Goal: Information Seeking & Learning: Learn about a topic

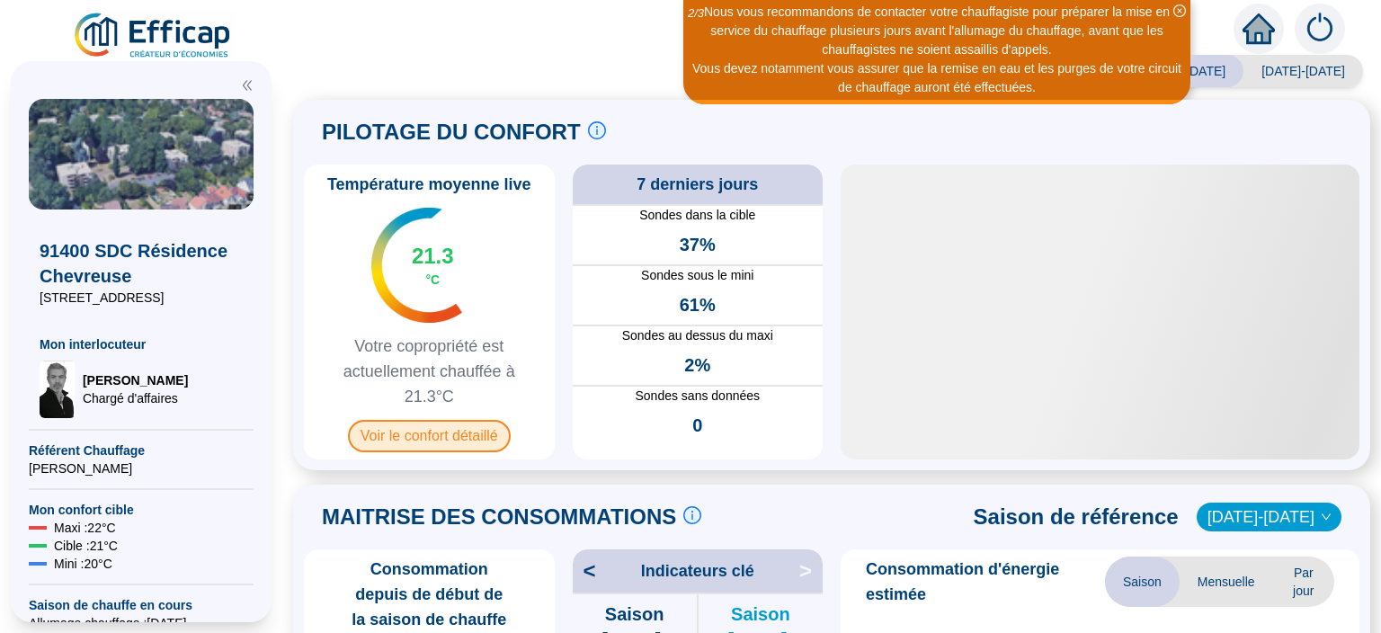
click at [452, 439] on span "Voir le confort détaillé" at bounding box center [429, 436] width 163 height 32
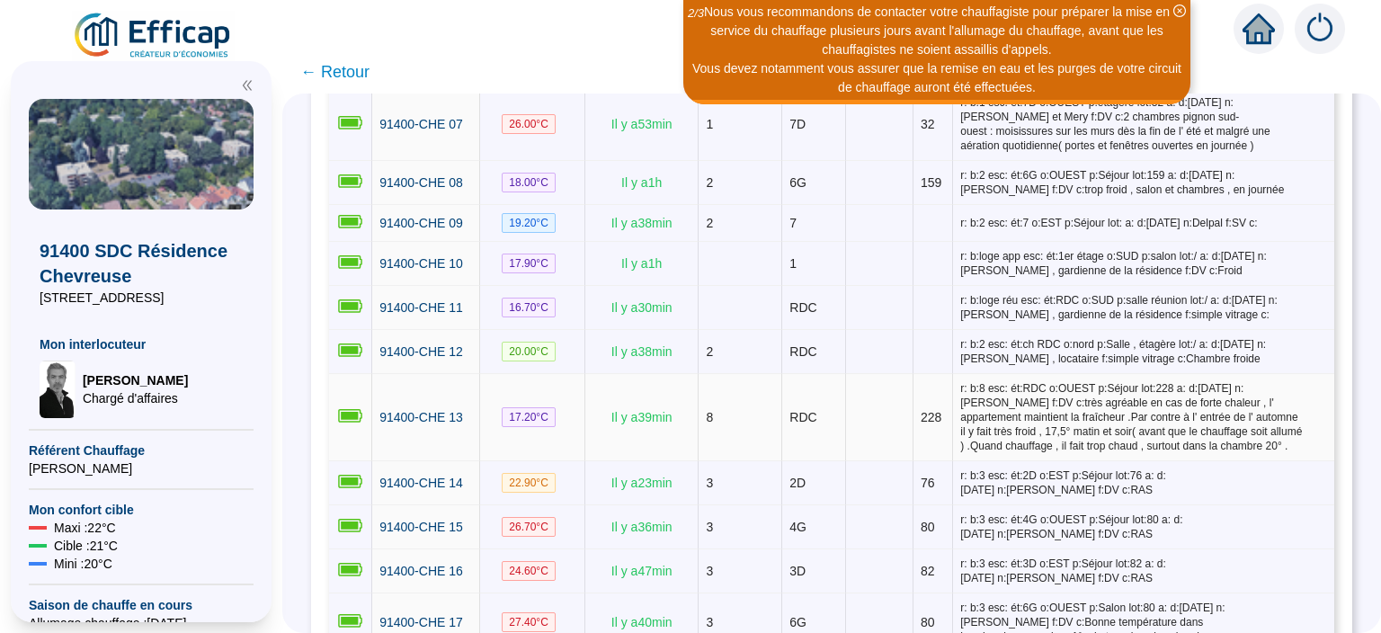
scroll to position [601, 0]
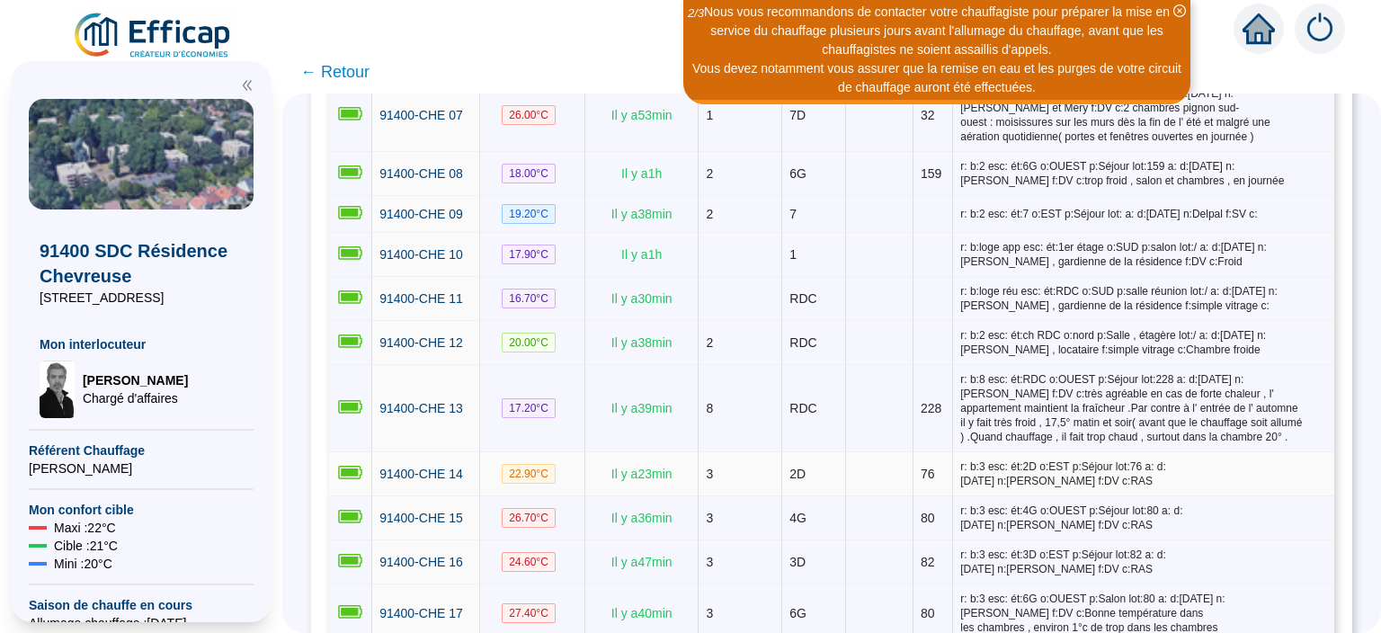
click at [538, 452] on td "22.90 °C" at bounding box center [532, 474] width 105 height 44
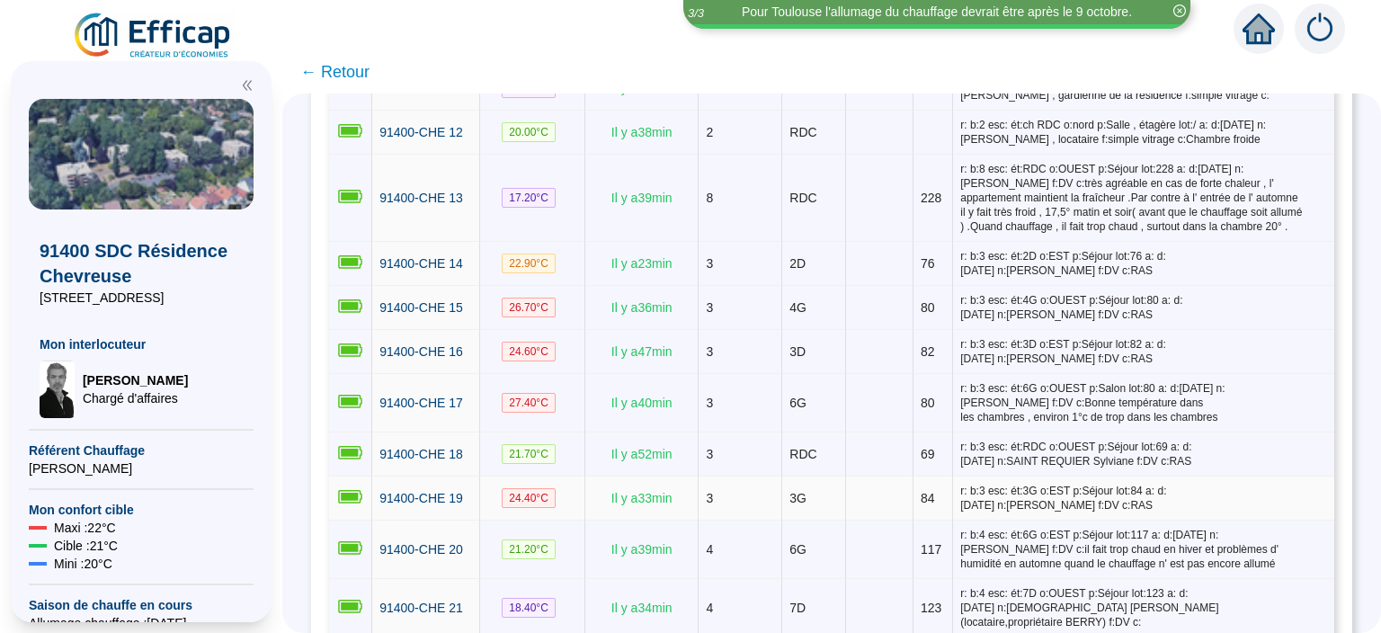
scroll to position [812, 0]
click at [437, 395] on span "91400-CHE 17" at bounding box center [421, 402] width 84 height 14
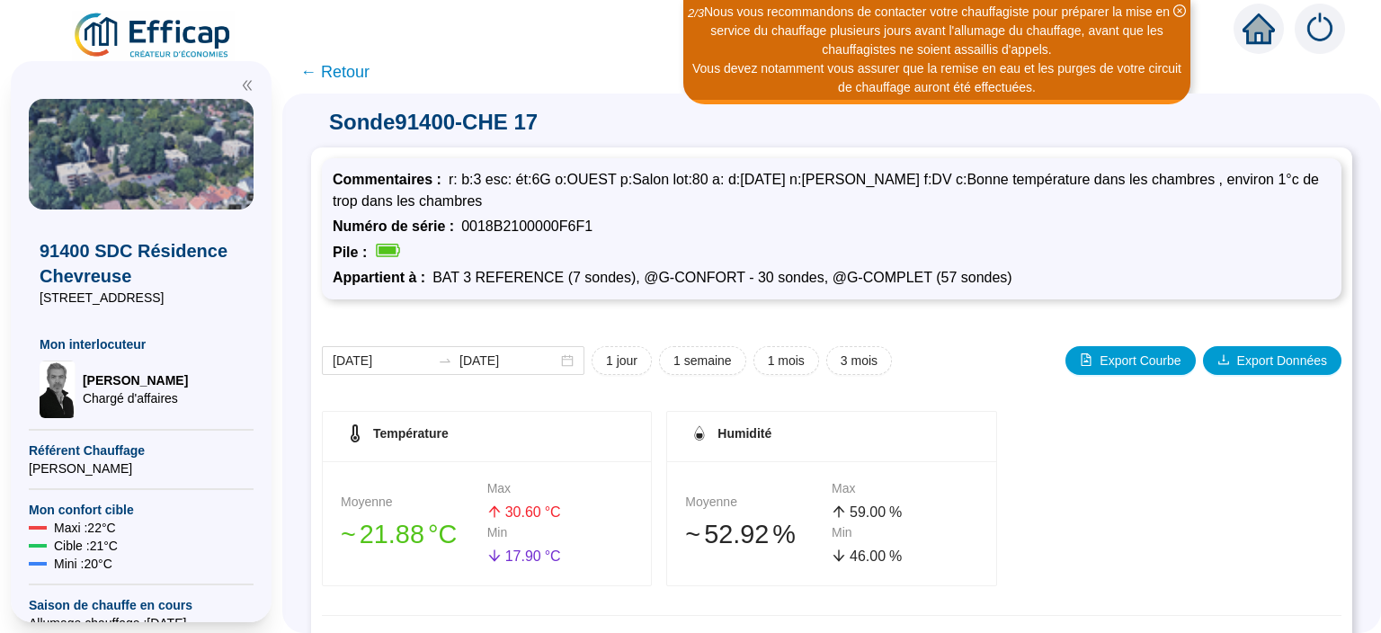
click at [361, 76] on span "← Retour" at bounding box center [334, 71] width 69 height 25
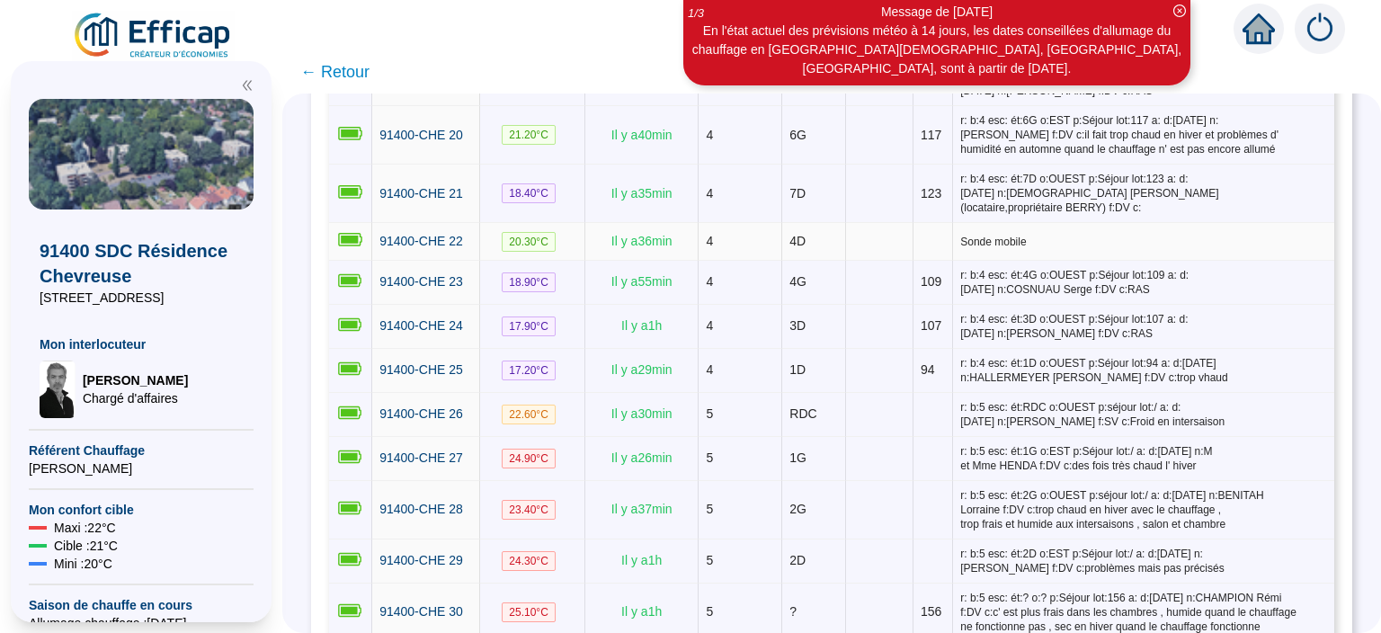
scroll to position [1242, 0]
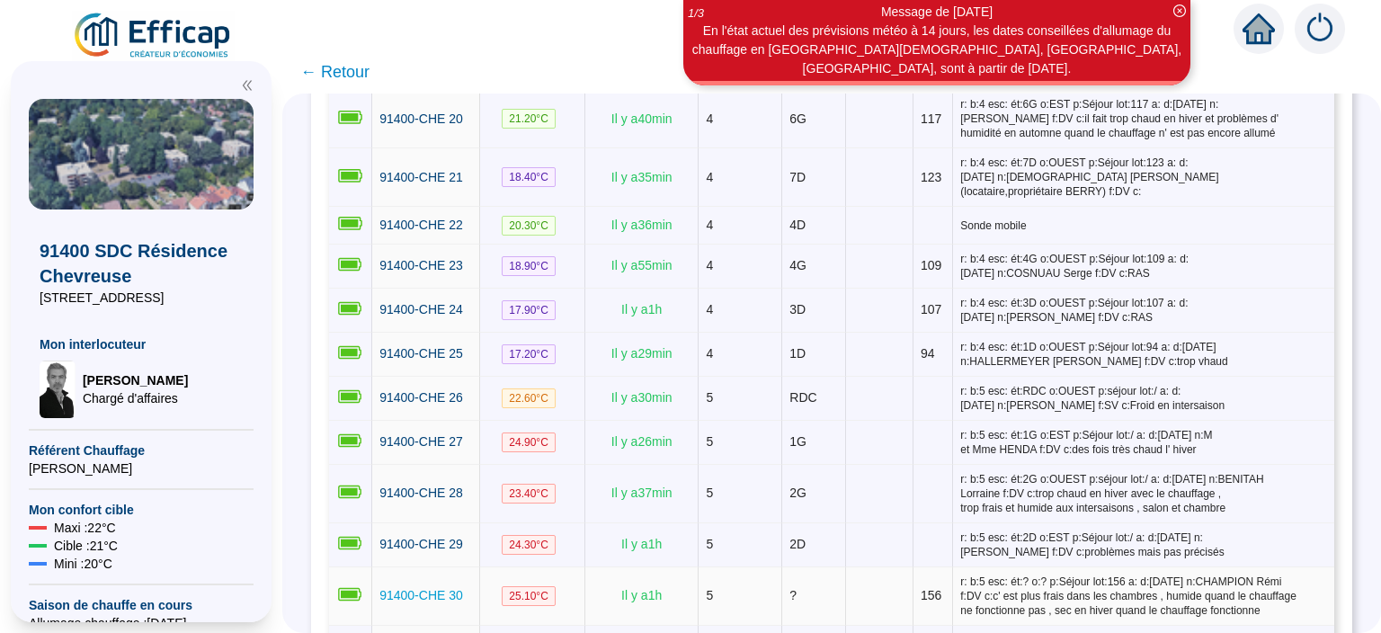
click at [427, 588] on span "91400-CHE 30" at bounding box center [421, 595] width 84 height 14
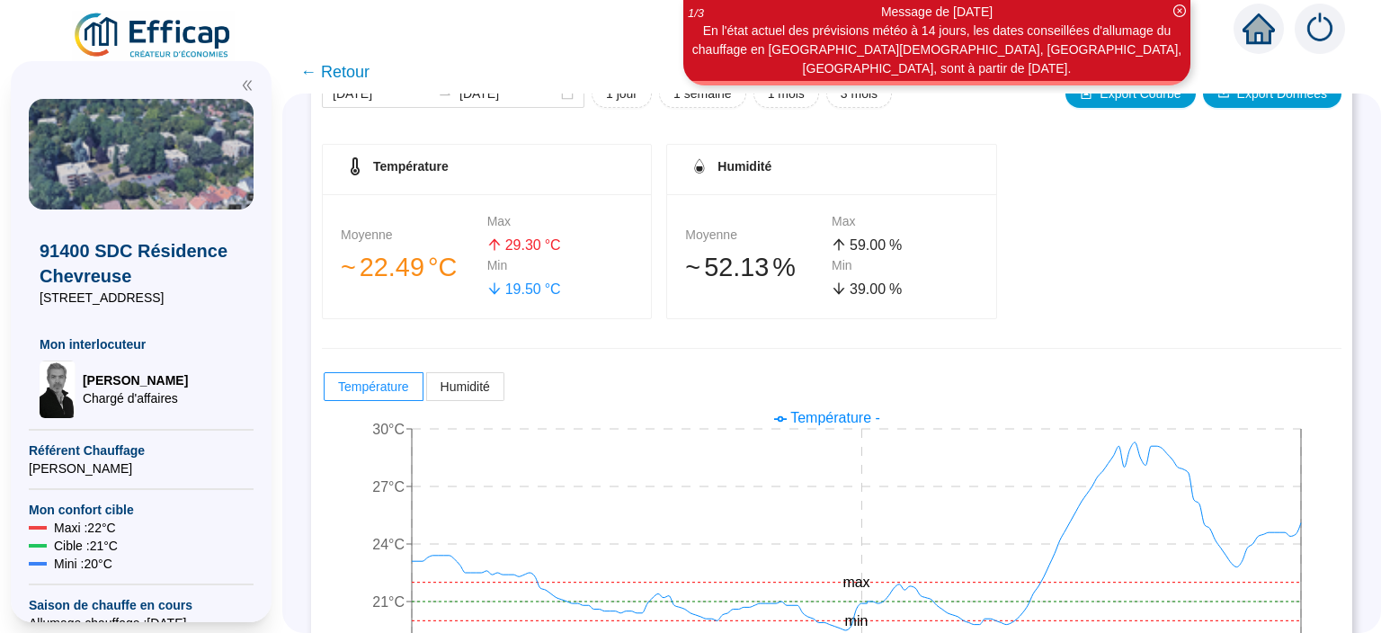
scroll to position [348, 0]
